Goal: Subscribe to service/newsletter

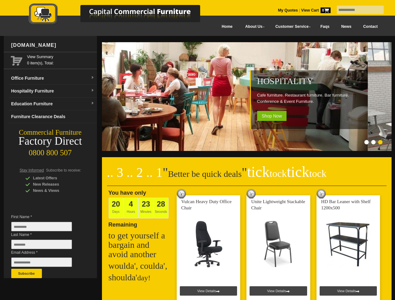
click at [357, 10] on input "text" at bounding box center [360, 10] width 47 height 8
click at [46, 246] on input "Last Name *" at bounding box center [41, 244] width 61 height 9
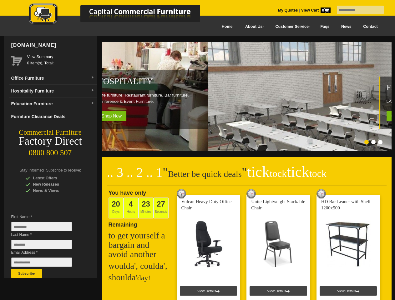
click at [27, 274] on button "Subscribe" at bounding box center [26, 273] width 31 height 9
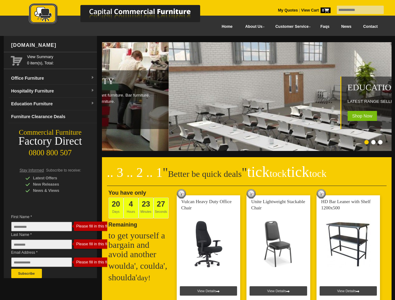
click at [239, 143] on ol at bounding box center [239, 143] width 293 height 6
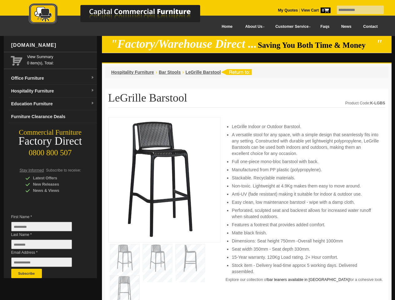
click at [357, 10] on input "text" at bounding box center [360, 10] width 47 height 8
click at [46, 246] on input "Last Name *" at bounding box center [41, 244] width 61 height 9
click at [27, 274] on button "Subscribe" at bounding box center [26, 273] width 31 height 9
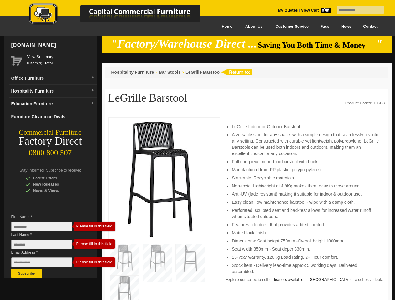
click at [247, 209] on li "Perforated, sculpted seat and backrest allows for increased water runoff when s…" at bounding box center [305, 214] width 147 height 13
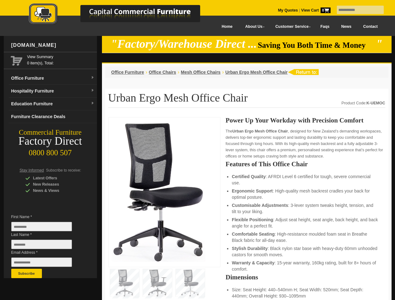
click at [357, 10] on input "text" at bounding box center [360, 10] width 47 height 8
click at [46, 246] on input "Last Name *" at bounding box center [41, 244] width 61 height 9
click at [27, 274] on button "Subscribe" at bounding box center [26, 273] width 31 height 9
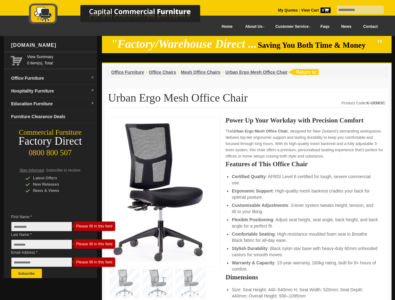
click at [247, 209] on li "Customisable Adjustments : 3-lever system tweaks height, tension, and tilt to y…" at bounding box center [305, 209] width 147 height 13
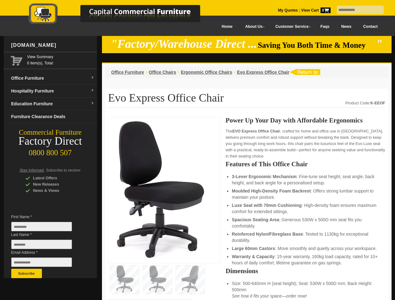
click at [357, 10] on input "text" at bounding box center [360, 10] width 47 height 8
click at [46, 246] on input "Last Name *" at bounding box center [41, 244] width 61 height 9
click at [27, 274] on button "Subscribe" at bounding box center [26, 273] width 31 height 9
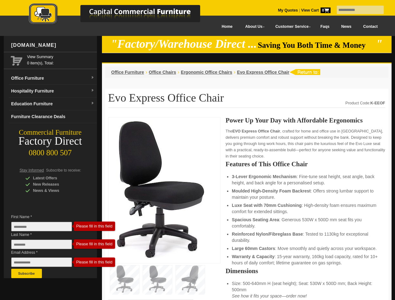
click at [247, 209] on li "Luxe Seat with 70mm Cushioning : High-density foam ensures maximum comfort for …" at bounding box center [305, 209] width 147 height 13
